Goal: Find specific page/section: Find specific page/section

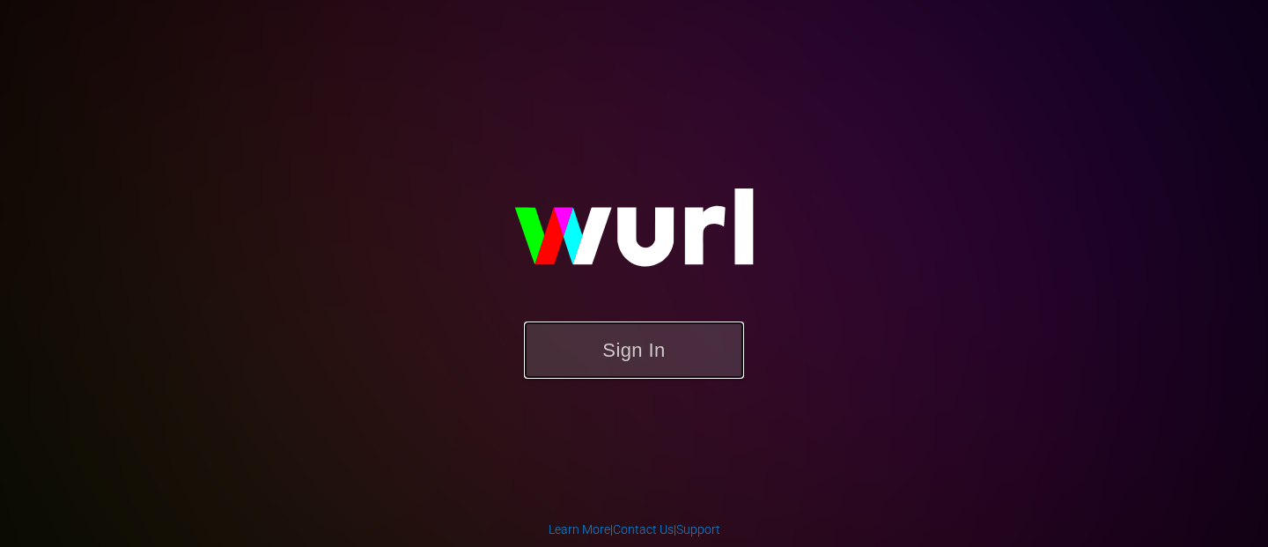
click at [607, 376] on button "Sign In" at bounding box center [634, 349] width 220 height 57
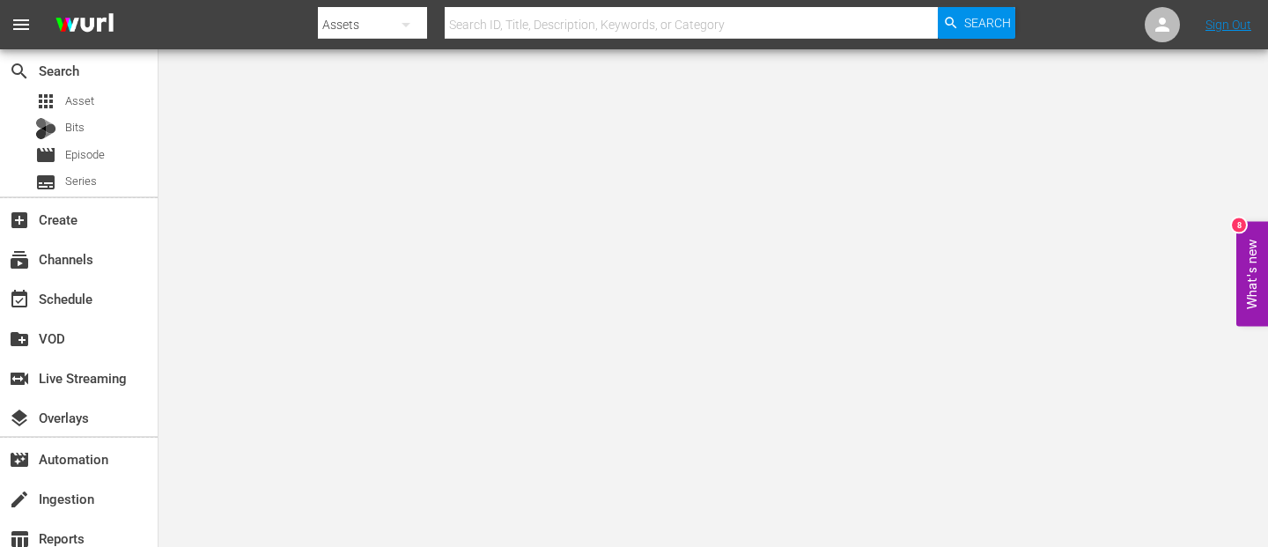
click at [483, 26] on input "text" at bounding box center [691, 25] width 493 height 42
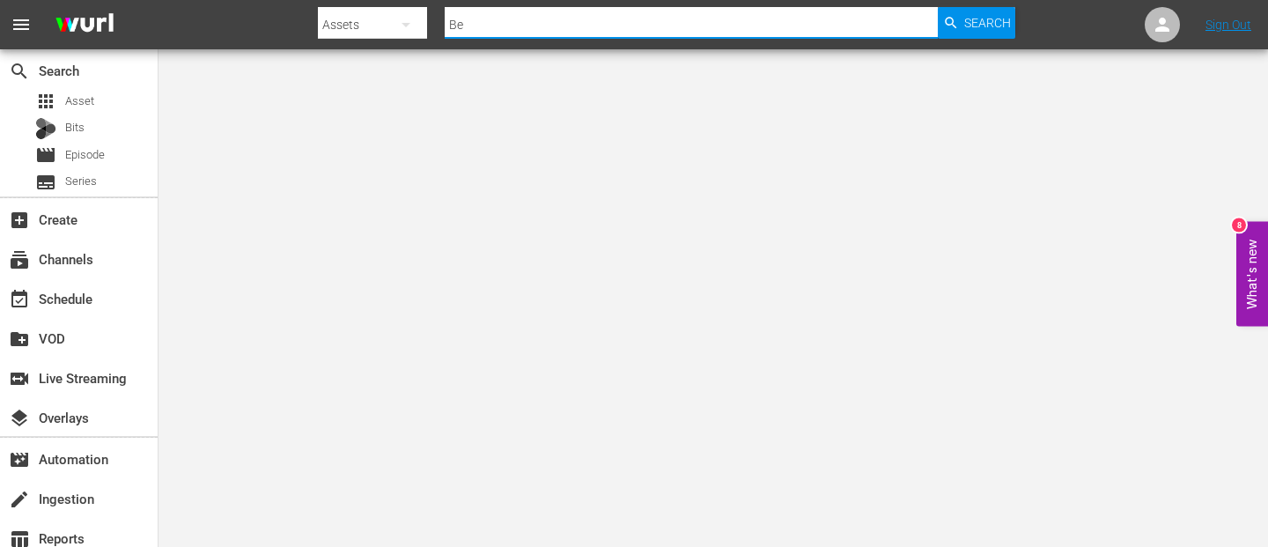
type input "B"
click at [76, 255] on div "subscriptions Channels" at bounding box center [49, 256] width 99 height 16
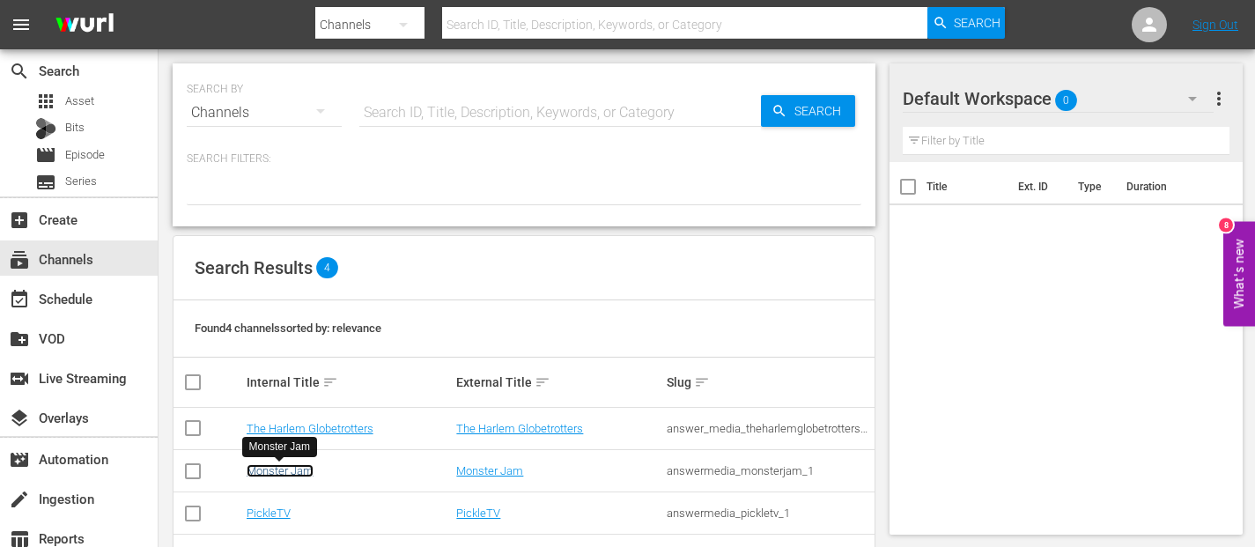
click at [285, 471] on link "Monster Jam" at bounding box center [279, 470] width 67 height 13
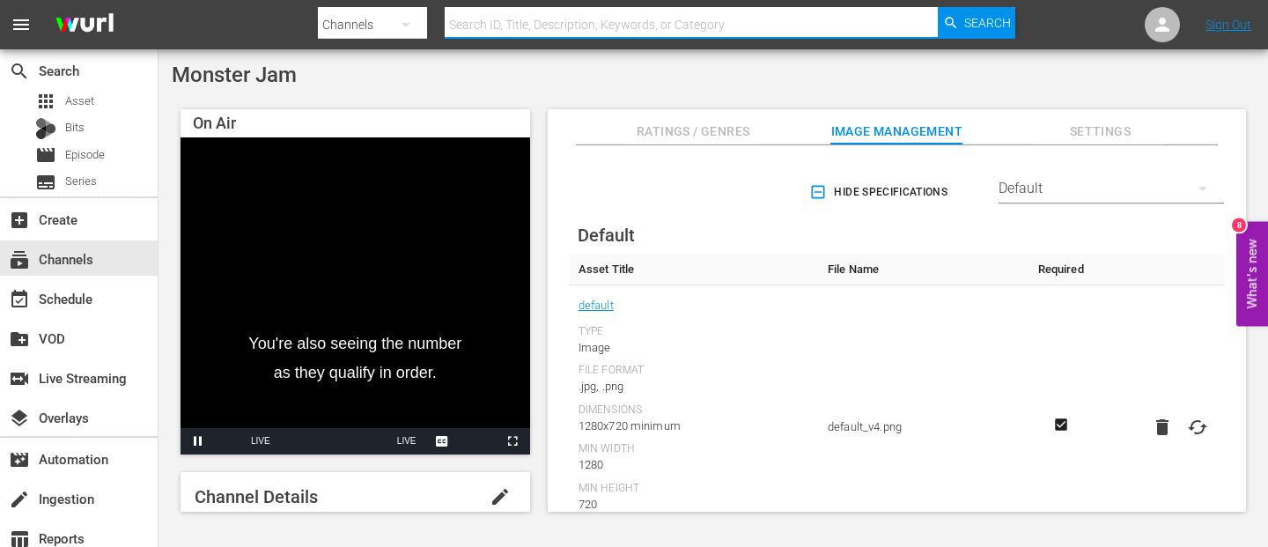
click at [516, 28] on input "text" at bounding box center [691, 25] width 493 height 42
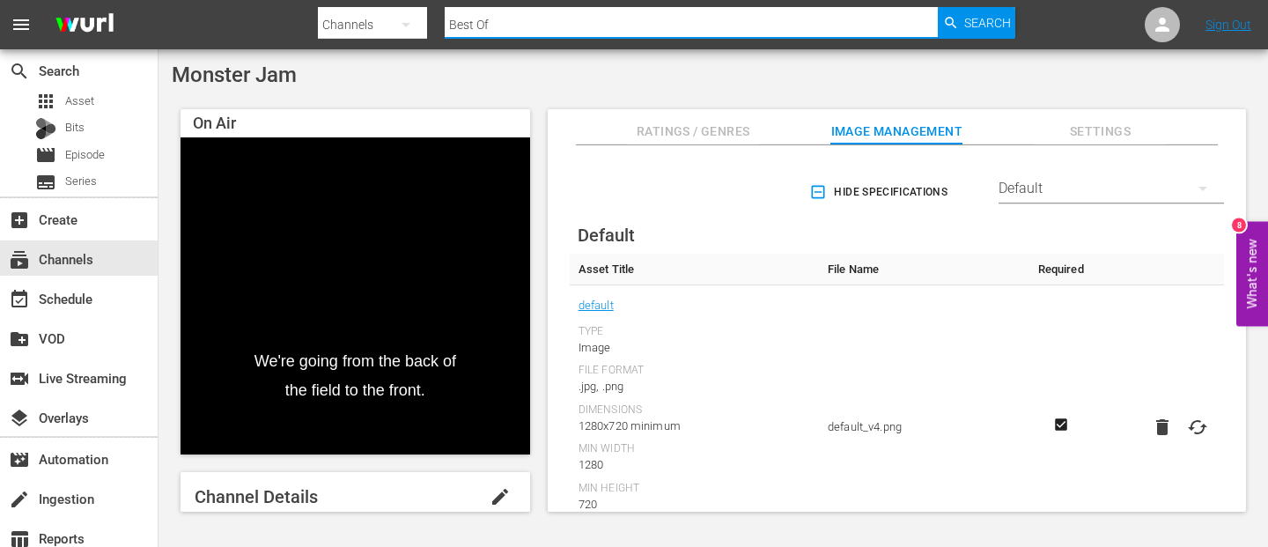
type input "Best Of"
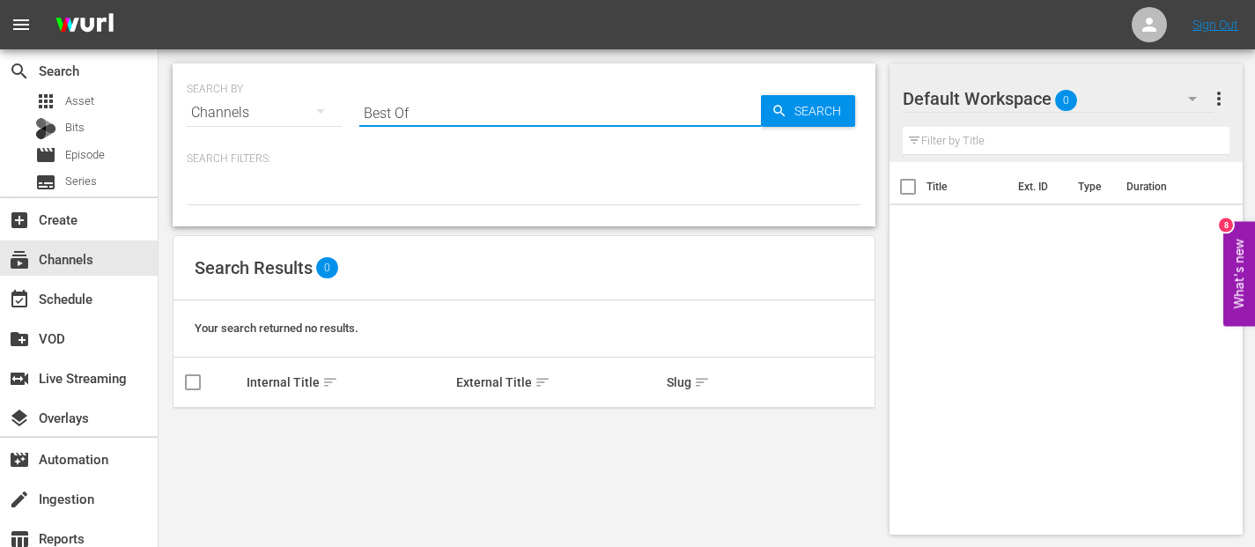
drag, startPoint x: 424, startPoint y: 110, endPoint x: 363, endPoint y: 107, distance: 61.7
click at [363, 107] on input "Best Of" at bounding box center [559, 113] width 401 height 42
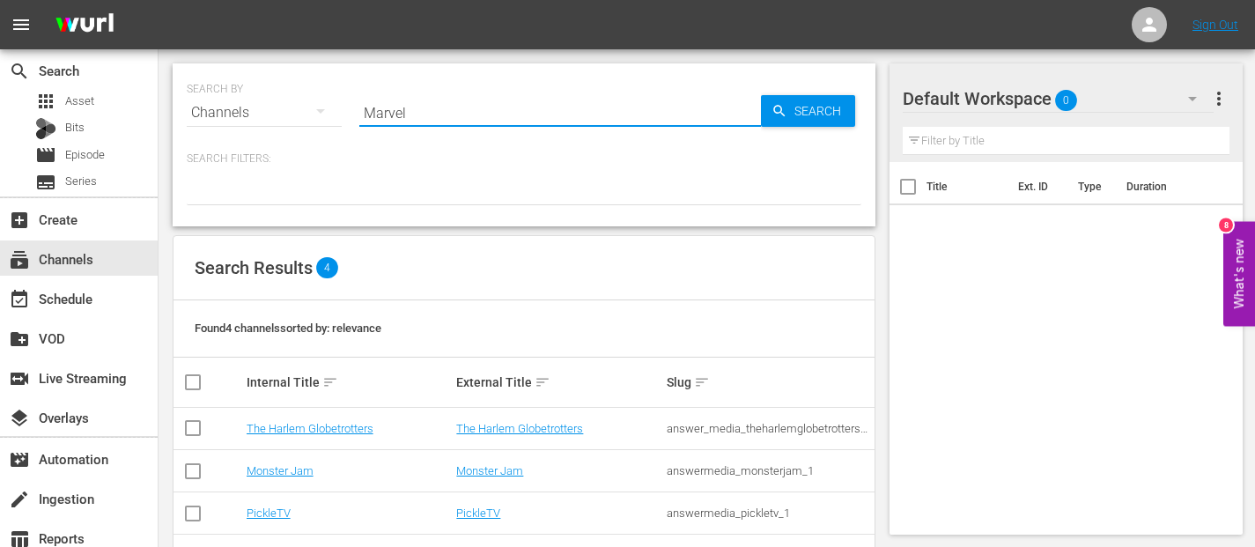
type input "Marvel"
